Goal: Navigation & Orientation: Find specific page/section

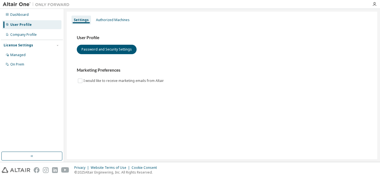
click at [304, 62] on div "User Profile Password and Security Settings Marketing Preferences I would like …" at bounding box center [222, 59] width 291 height 49
click at [44, 158] on button "button" at bounding box center [31, 156] width 61 height 9
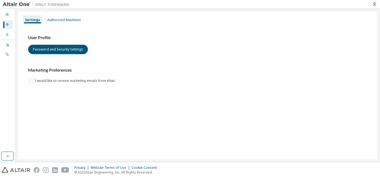
click at [4, 151] on div "Dashboard User Profile Company Profile License Settings Managed On Prem" at bounding box center [7, 85] width 15 height 153
click at [5, 153] on button "button" at bounding box center [7, 156] width 12 height 9
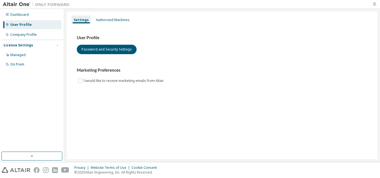
click at [373, 5] on icon "button" at bounding box center [375, 4] width 4 height 4
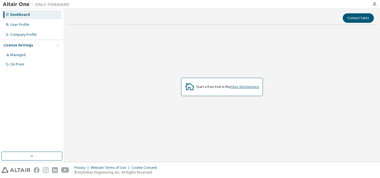
click at [235, 87] on link "Altair Marketplace" at bounding box center [245, 87] width 29 height 5
